Goal: Browse casually: Explore the website without a specific task or goal

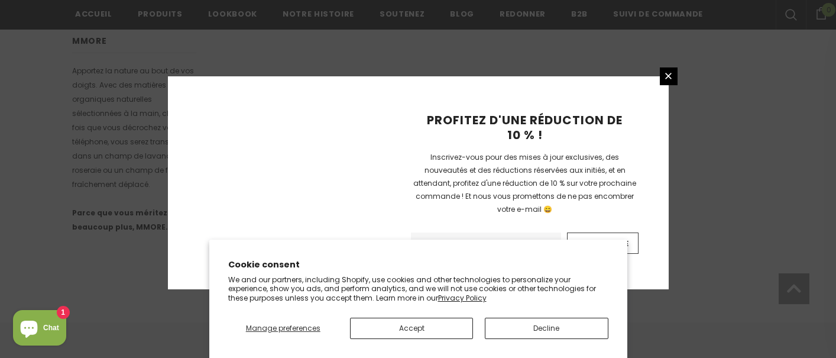
scroll to position [882, 0]
